Goal: Manage account settings

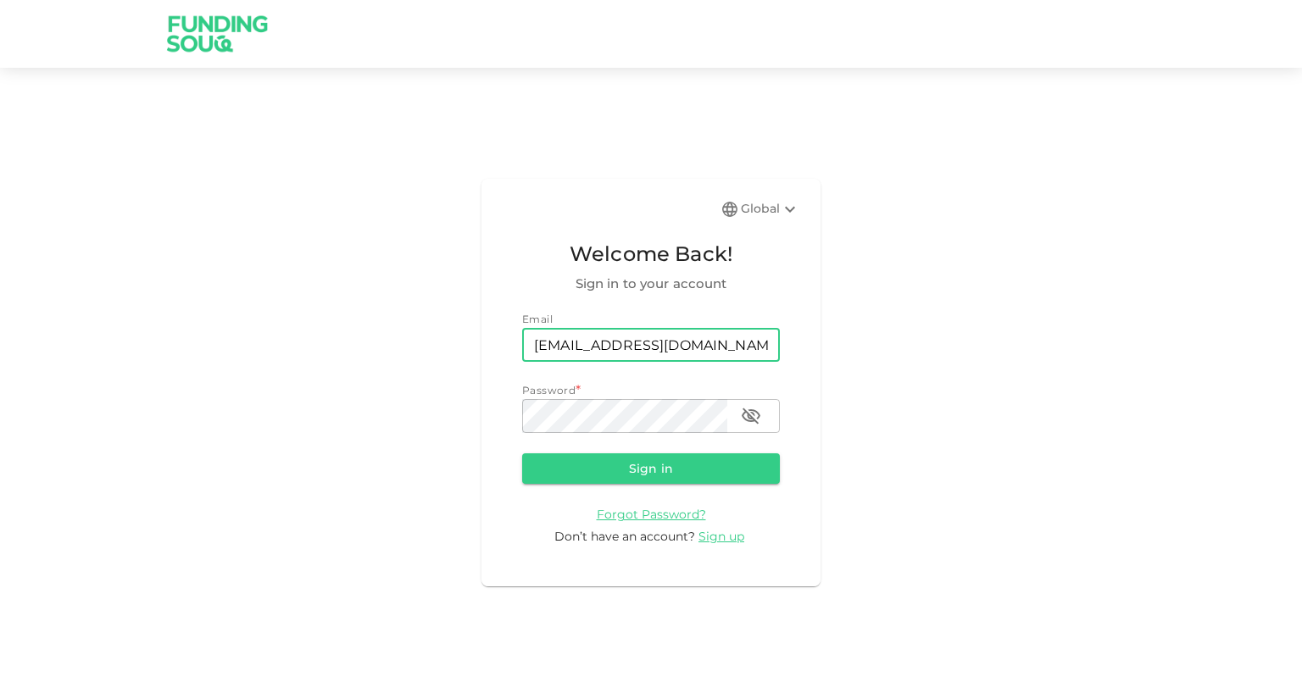
type input "[EMAIL_ADDRESS][DOMAIN_NAME]"
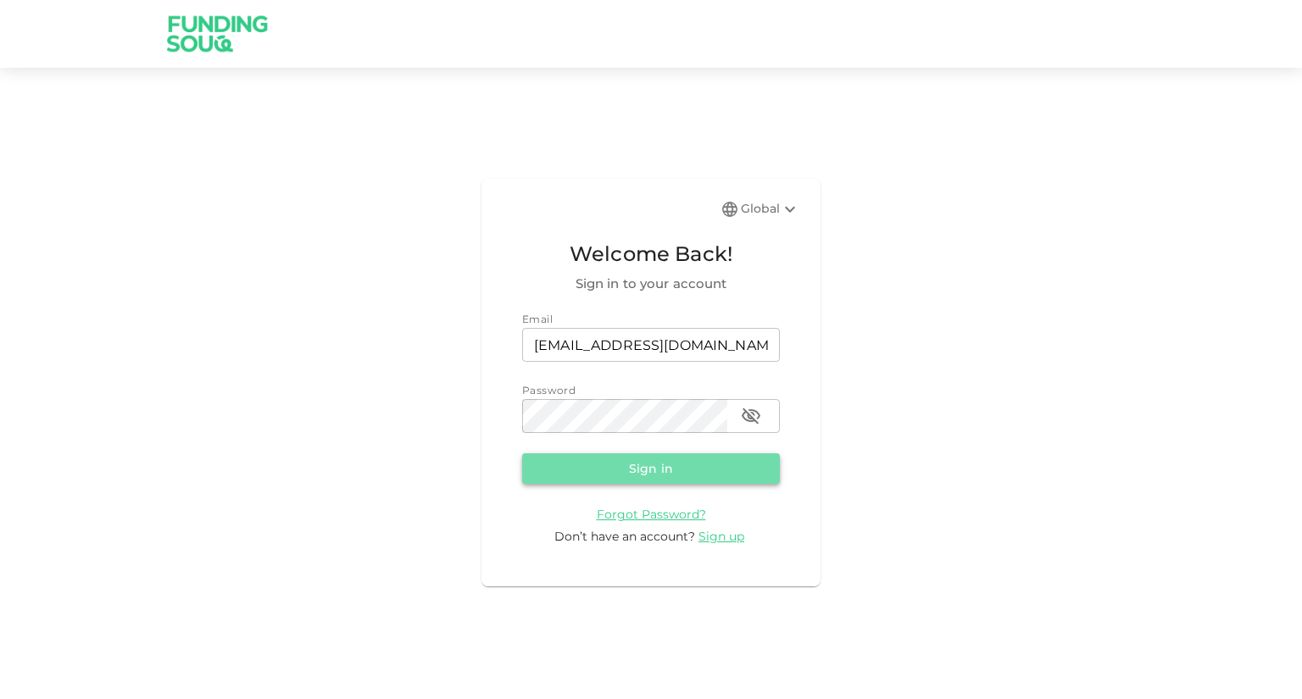
click at [699, 468] on button "Sign in" at bounding box center [651, 469] width 258 height 31
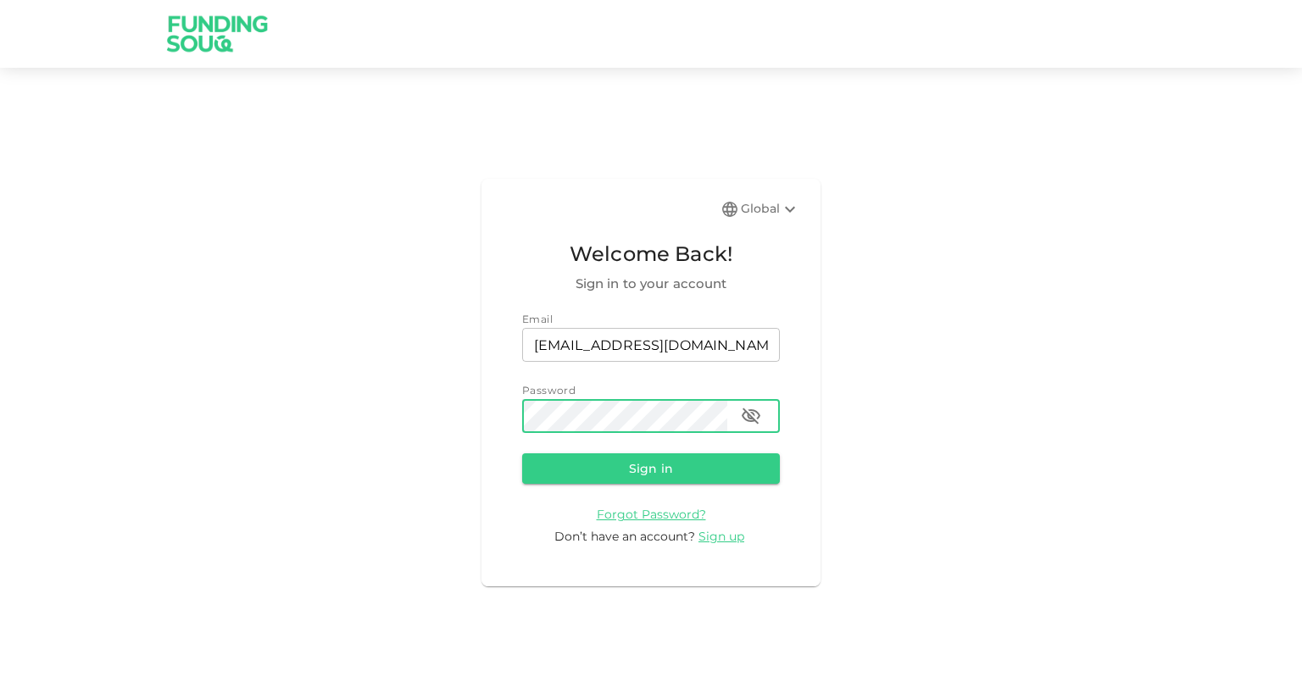
click at [522, 454] on button "Sign in" at bounding box center [651, 469] width 258 height 31
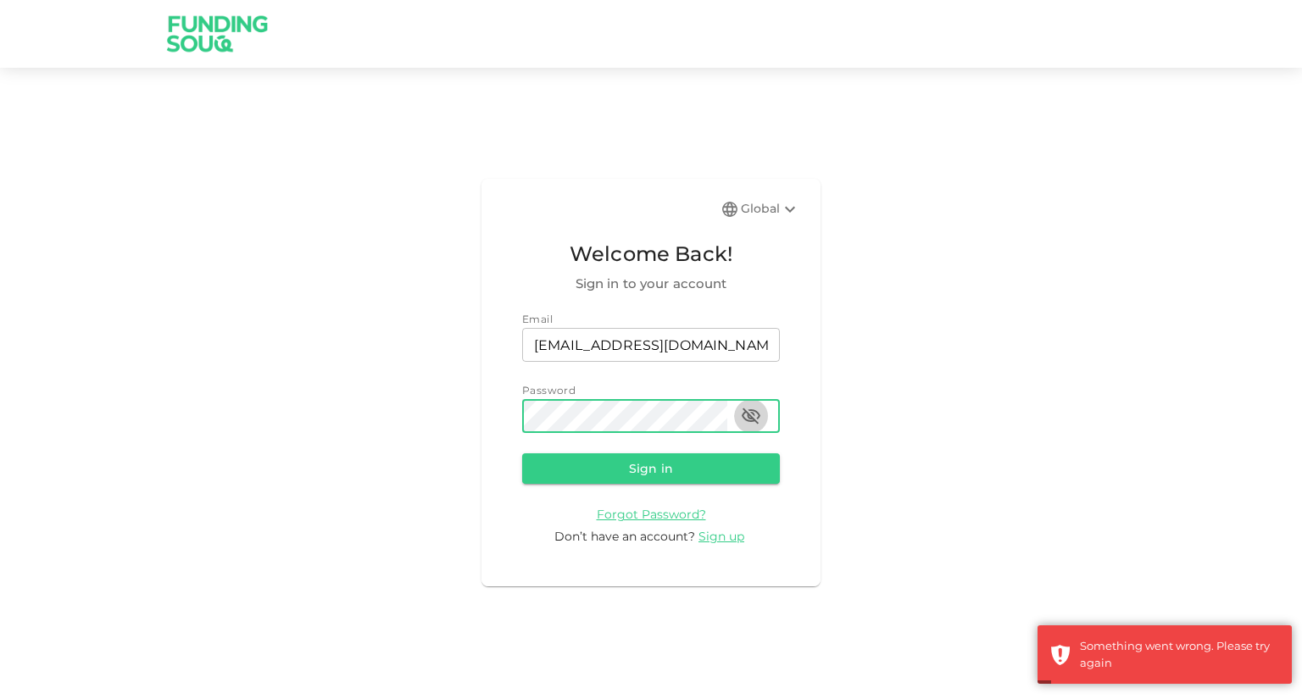
click at [753, 415] on icon "button" at bounding box center [751, 417] width 19 height 16
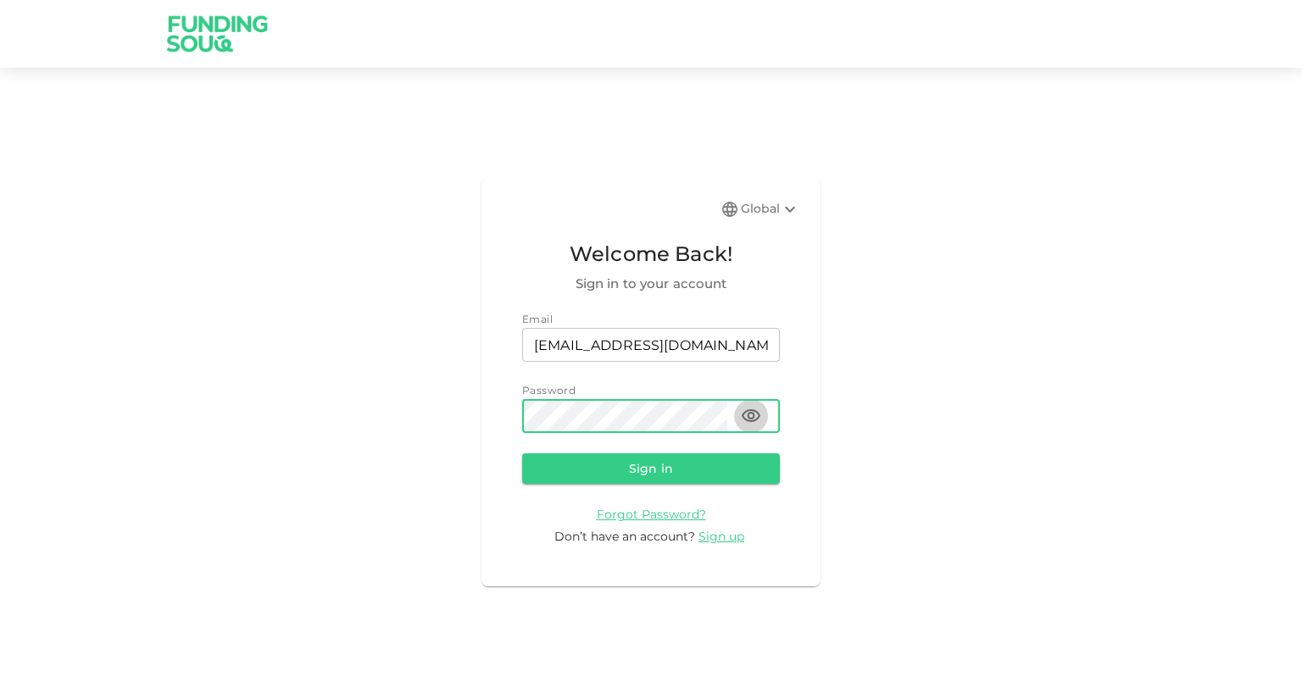
click at [753, 415] on icon "button" at bounding box center [751, 415] width 19 height 13
click at [660, 468] on button "Sign in" at bounding box center [651, 469] width 258 height 31
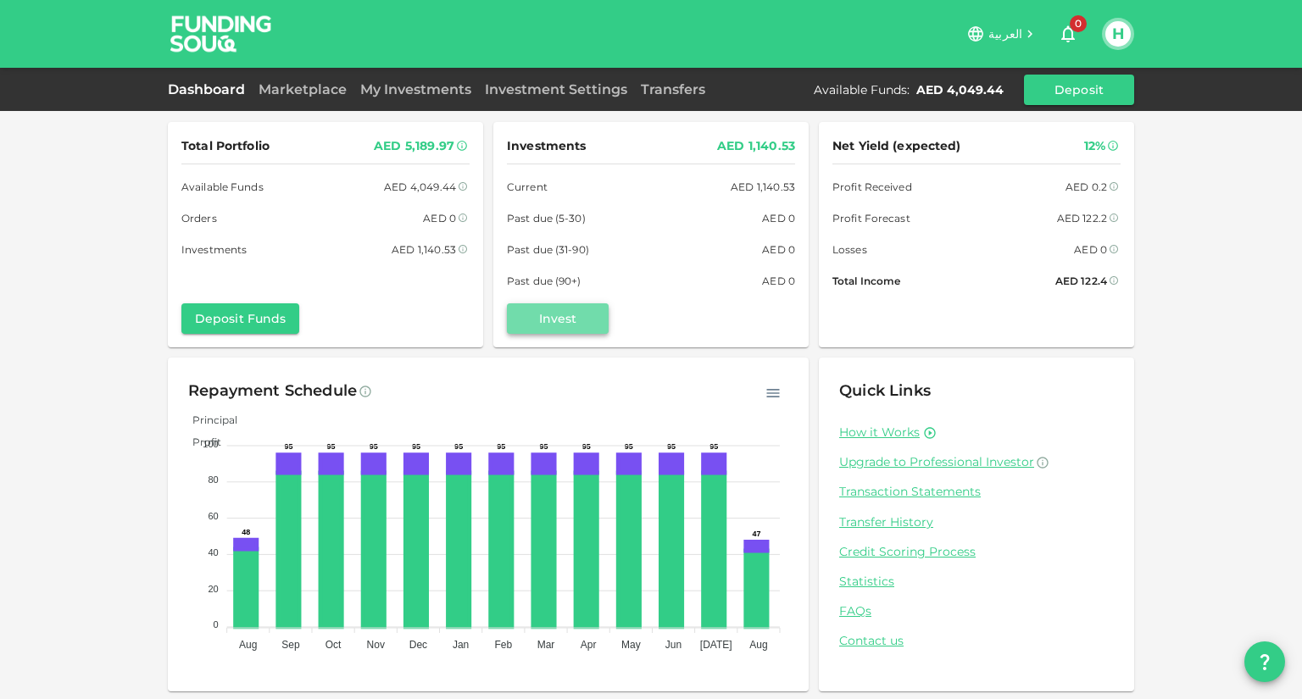
click at [568, 309] on button "Invest" at bounding box center [558, 318] width 102 height 31
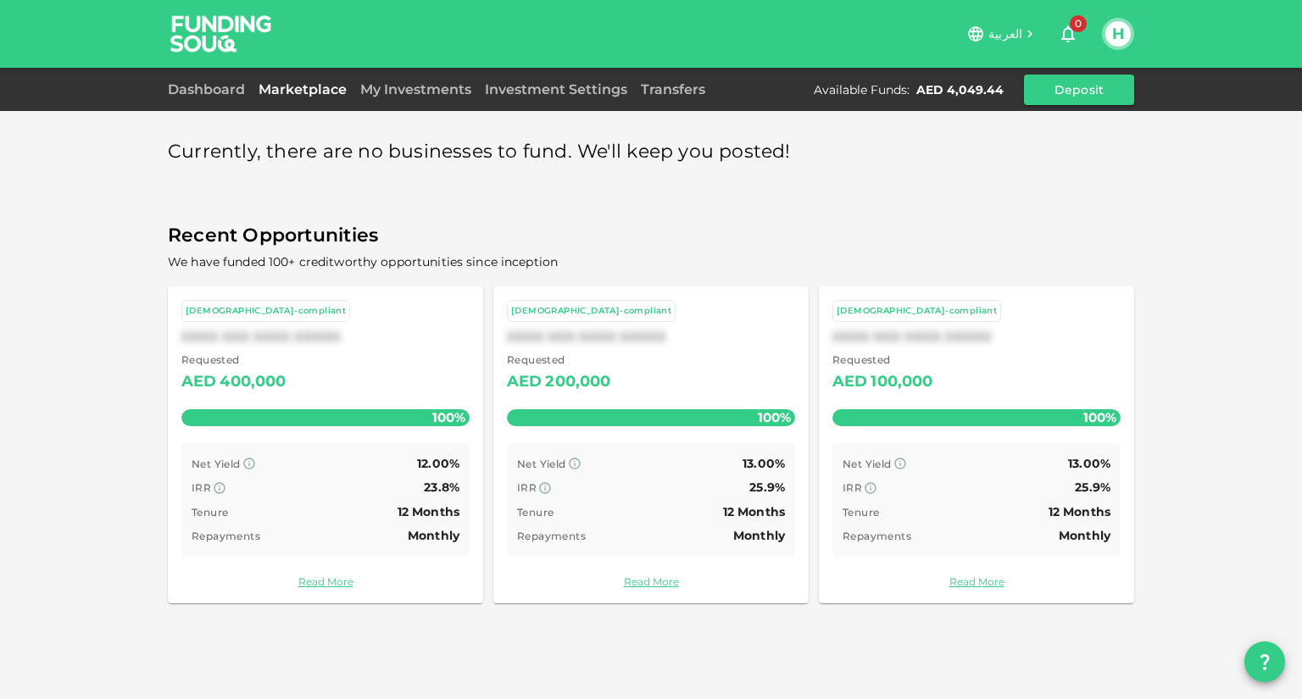
click at [1181, 294] on div "Currently, there are no businesses to fund. We'll keep you posted! Recent Oppor…" at bounding box center [651, 349] width 1302 height 699
click at [1121, 34] on button "H" at bounding box center [1117, 33] width 25 height 25
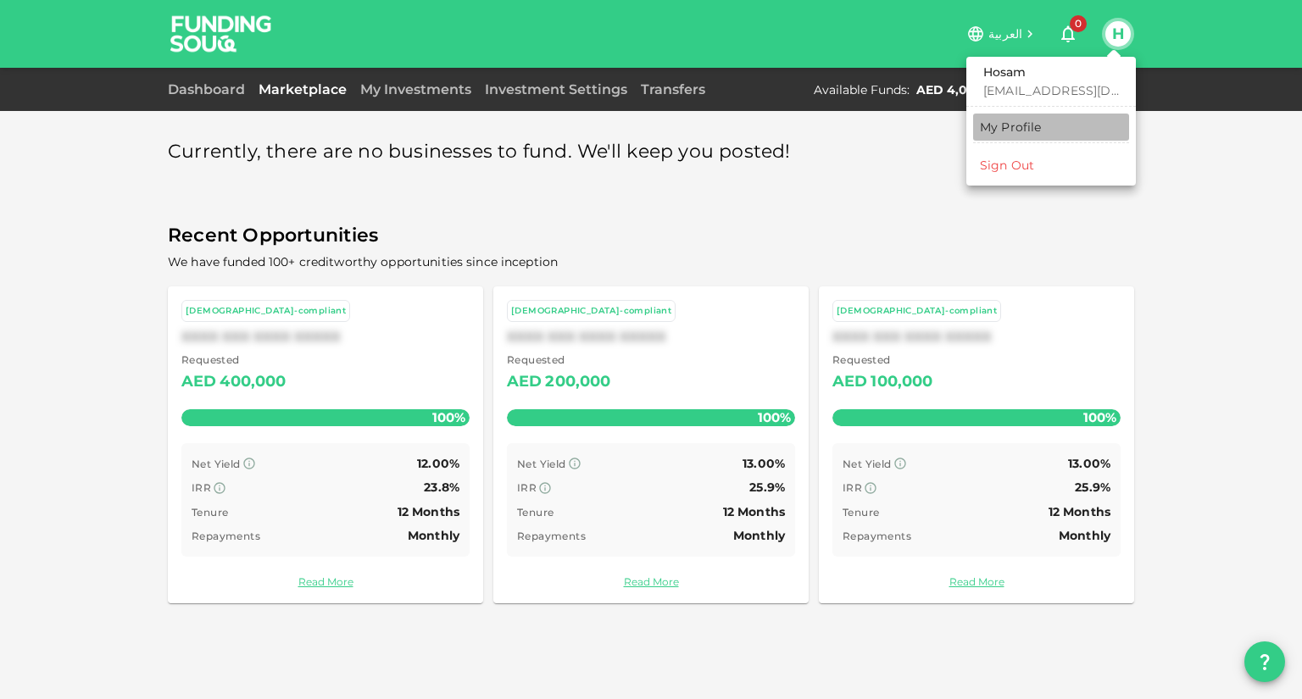
click at [1016, 125] on div "My Profile" at bounding box center [1011, 127] width 62 height 17
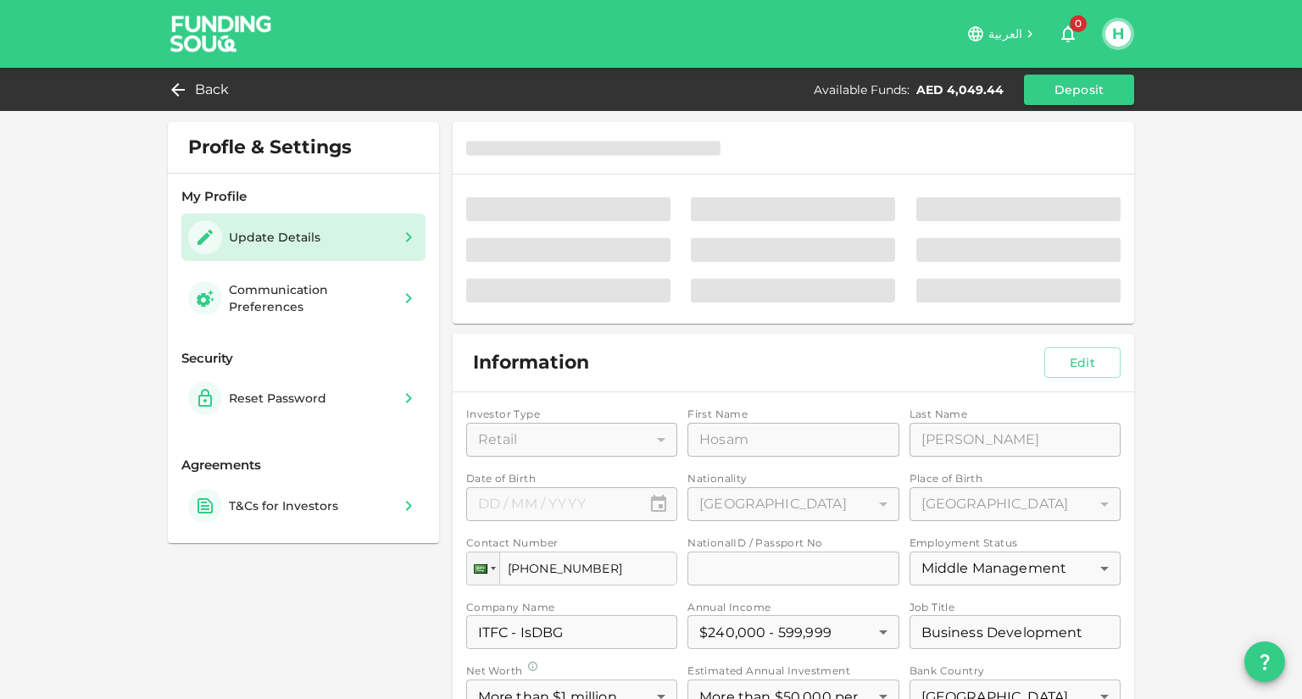
type input "⁦⁨[DATE]⁩⁩"
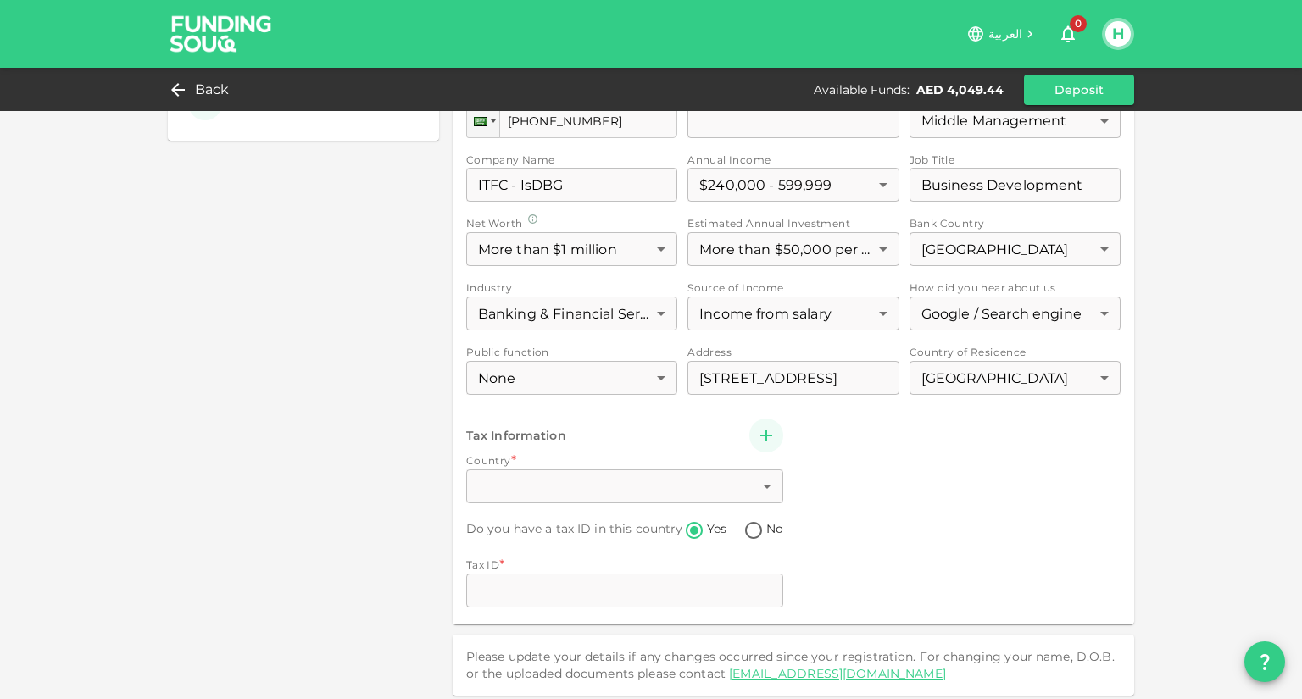
scroll to position [456, 0]
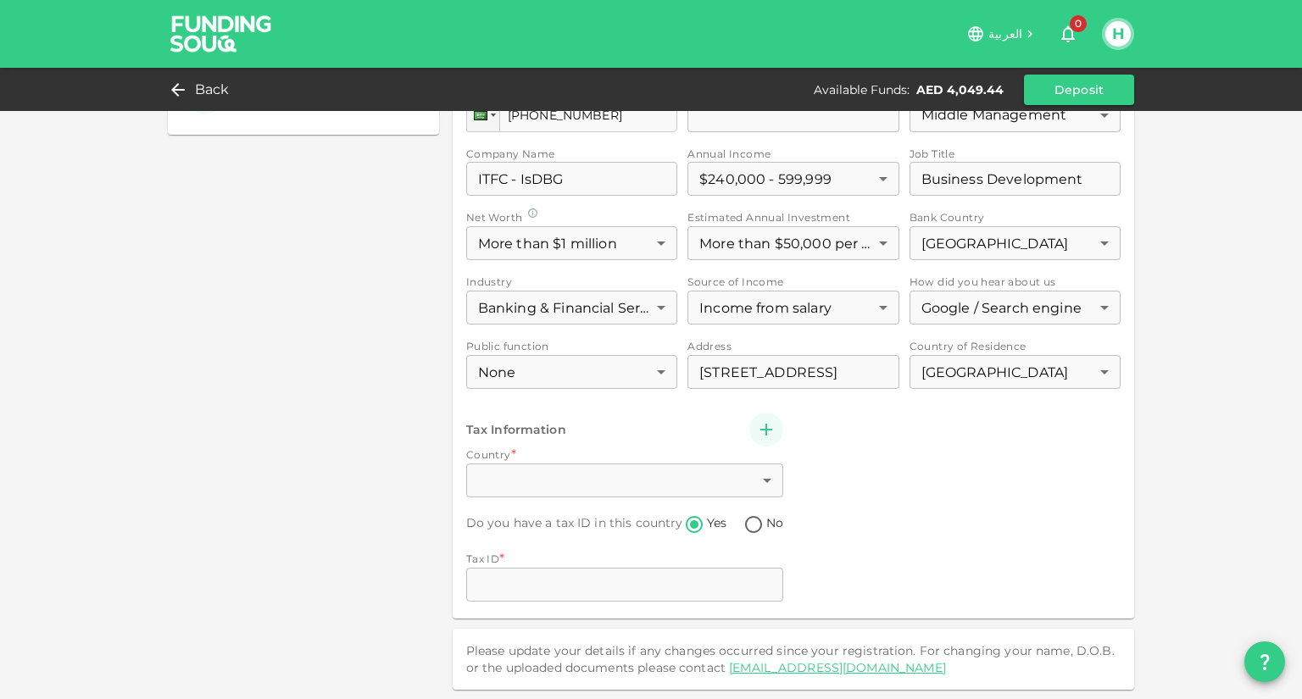
click at [761, 472] on div "Investor Type Retail 1 ​ First Name First Name [PERSON_NAME] First Name Last Na…" at bounding box center [793, 279] width 654 height 653
click at [749, 524] on div "Investor Type Retail 1 ​ First Name First Name [PERSON_NAME] First Name Last Na…" at bounding box center [793, 279] width 654 height 653
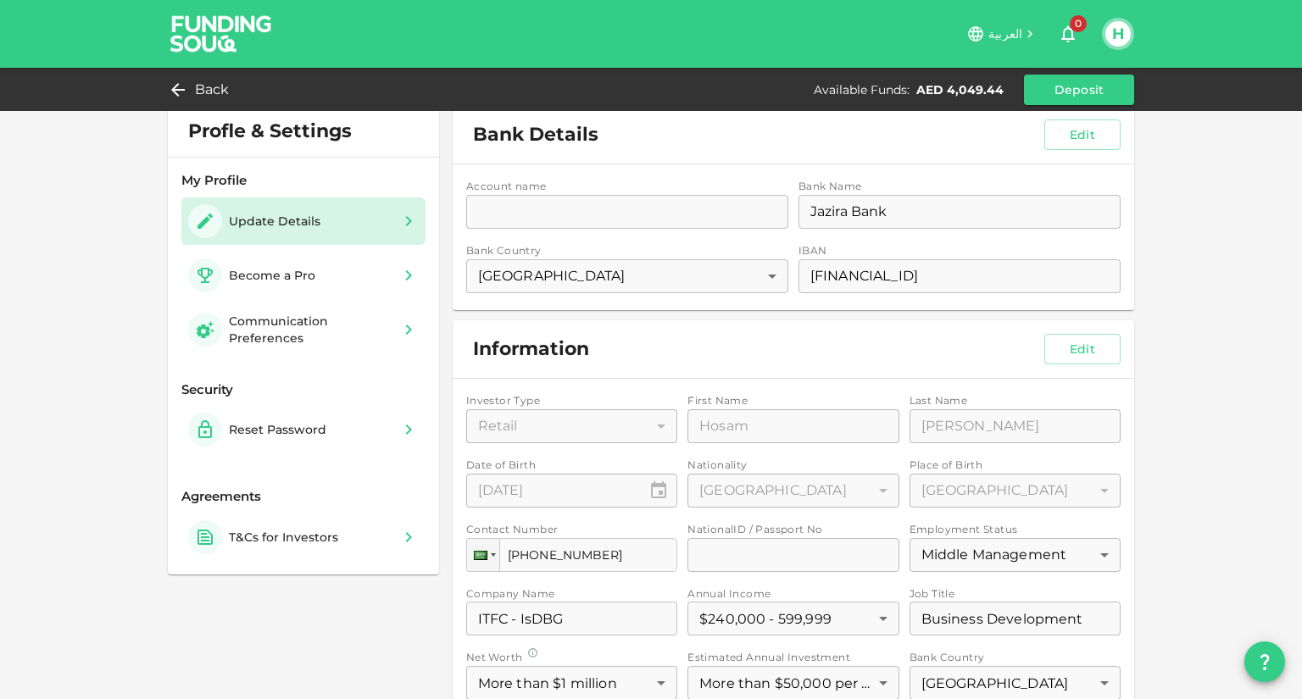
scroll to position [0, 0]
